Goal: Information Seeking & Learning: Learn about a topic

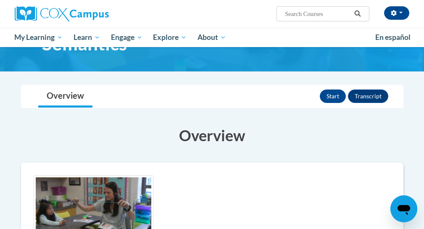
scroll to position [32, 0]
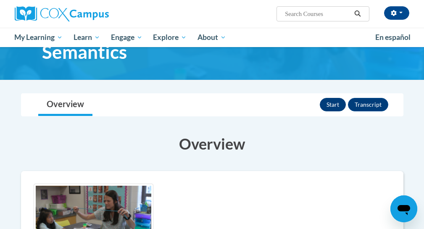
click at [330, 104] on button "Start" at bounding box center [333, 104] width 26 height 13
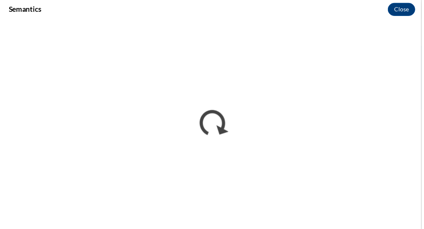
scroll to position [0, 0]
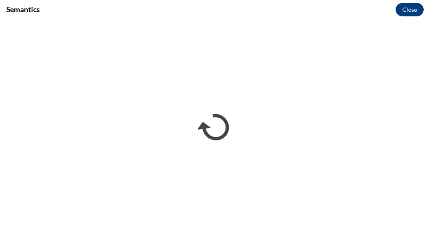
click at [413, 13] on button "Close" at bounding box center [410, 9] width 28 height 13
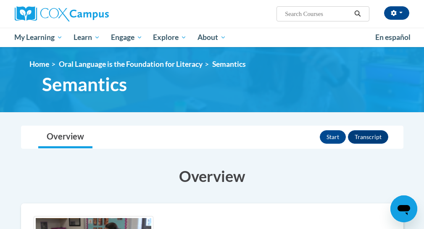
scroll to position [86, 0]
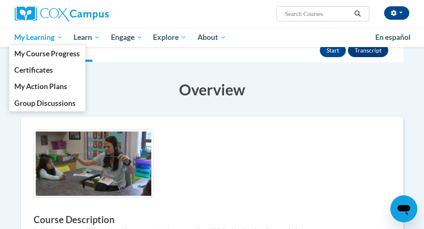
click at [49, 37] on span "My Learning" at bounding box center [38, 37] width 48 height 10
click at [60, 37] on span "My Learning" at bounding box center [38, 37] width 48 height 10
click at [62, 39] on span "My Learning" at bounding box center [38, 37] width 48 height 10
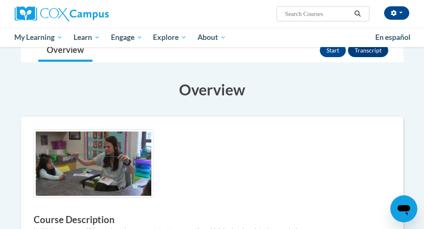
click at [54, 13] on img at bounding box center [62, 13] width 94 height 15
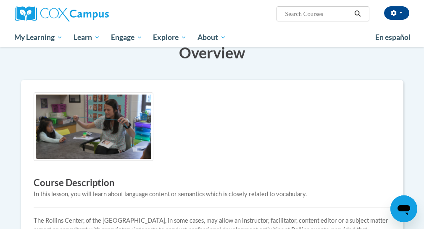
click at [54, 14] on img at bounding box center [62, 13] width 94 height 15
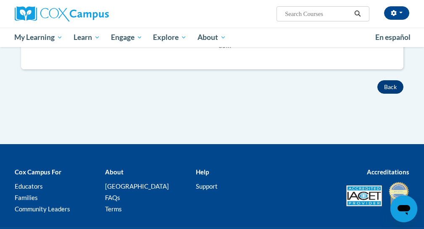
click at [385, 88] on button "Back" at bounding box center [390, 86] width 26 height 13
click at [385, 86] on button "Back" at bounding box center [390, 86] width 26 height 13
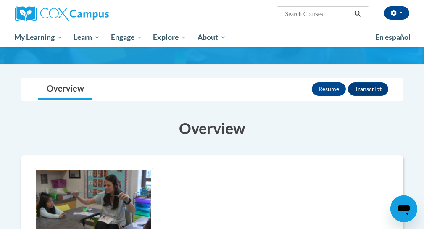
scroll to position [56, 0]
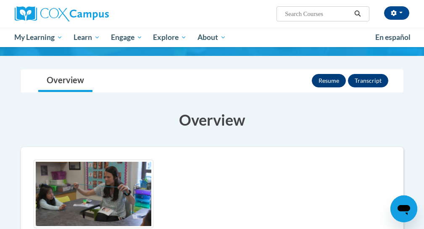
click at [326, 80] on button "Resume" at bounding box center [329, 80] width 34 height 13
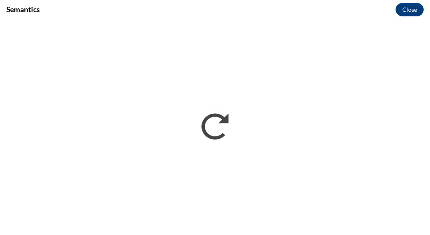
scroll to position [0, 0]
